Goal: Information Seeking & Learning: Learn about a topic

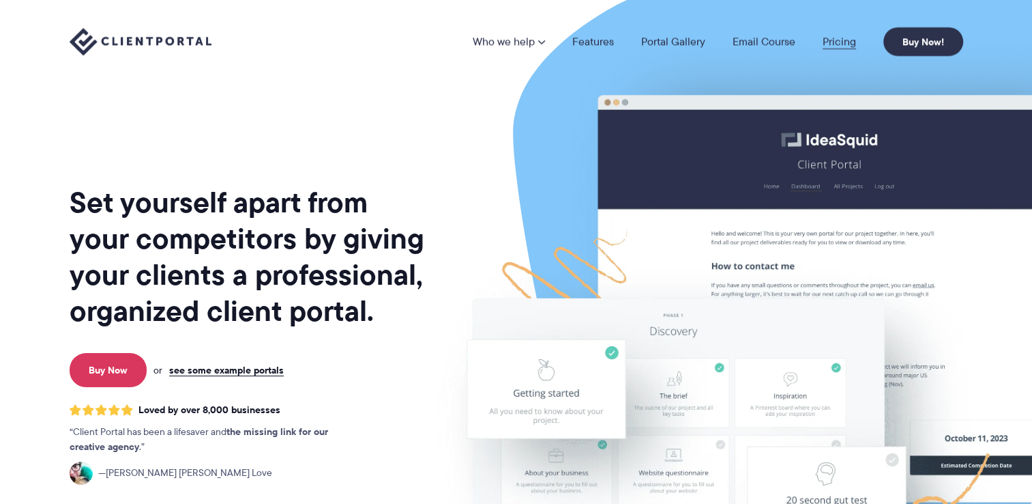
click at [835, 36] on link "Pricing" at bounding box center [839, 41] width 33 height 11
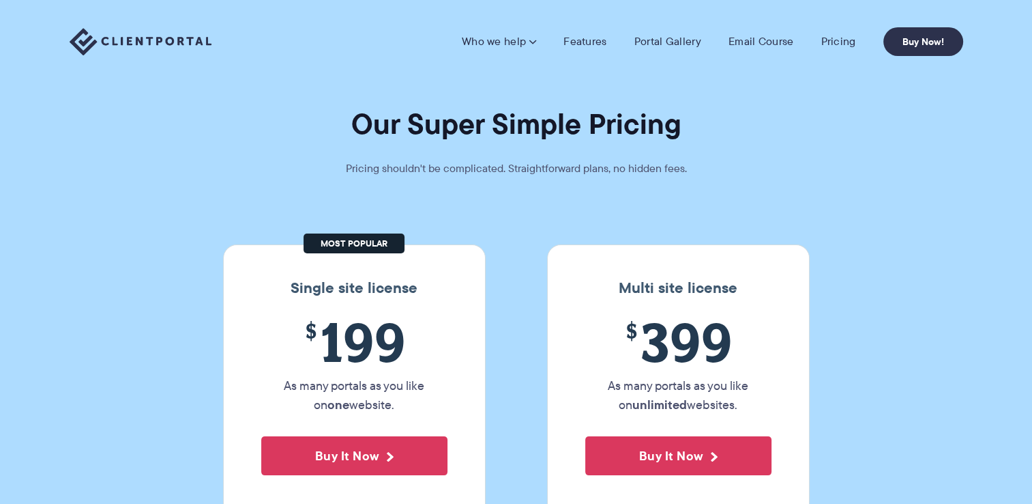
click at [184, 34] on img at bounding box center [141, 42] width 142 height 28
